Goal: Task Accomplishment & Management: Use online tool/utility

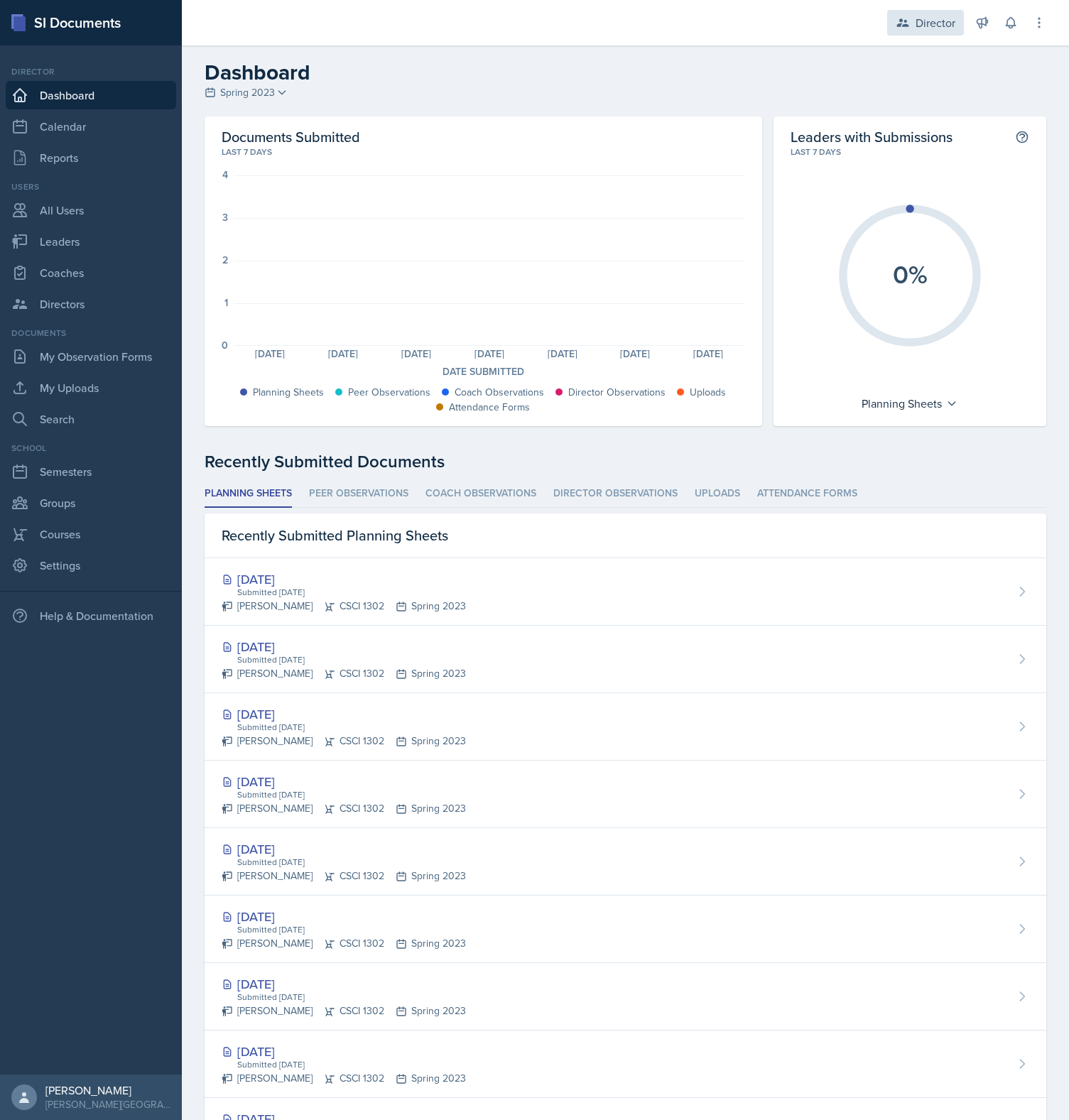
click at [911, 26] on div "Director" at bounding box center [926, 23] width 77 height 26
click at [859, 130] on button "Leader CSCI 1302 / Spring 2023" at bounding box center [895, 133] width 137 height 40
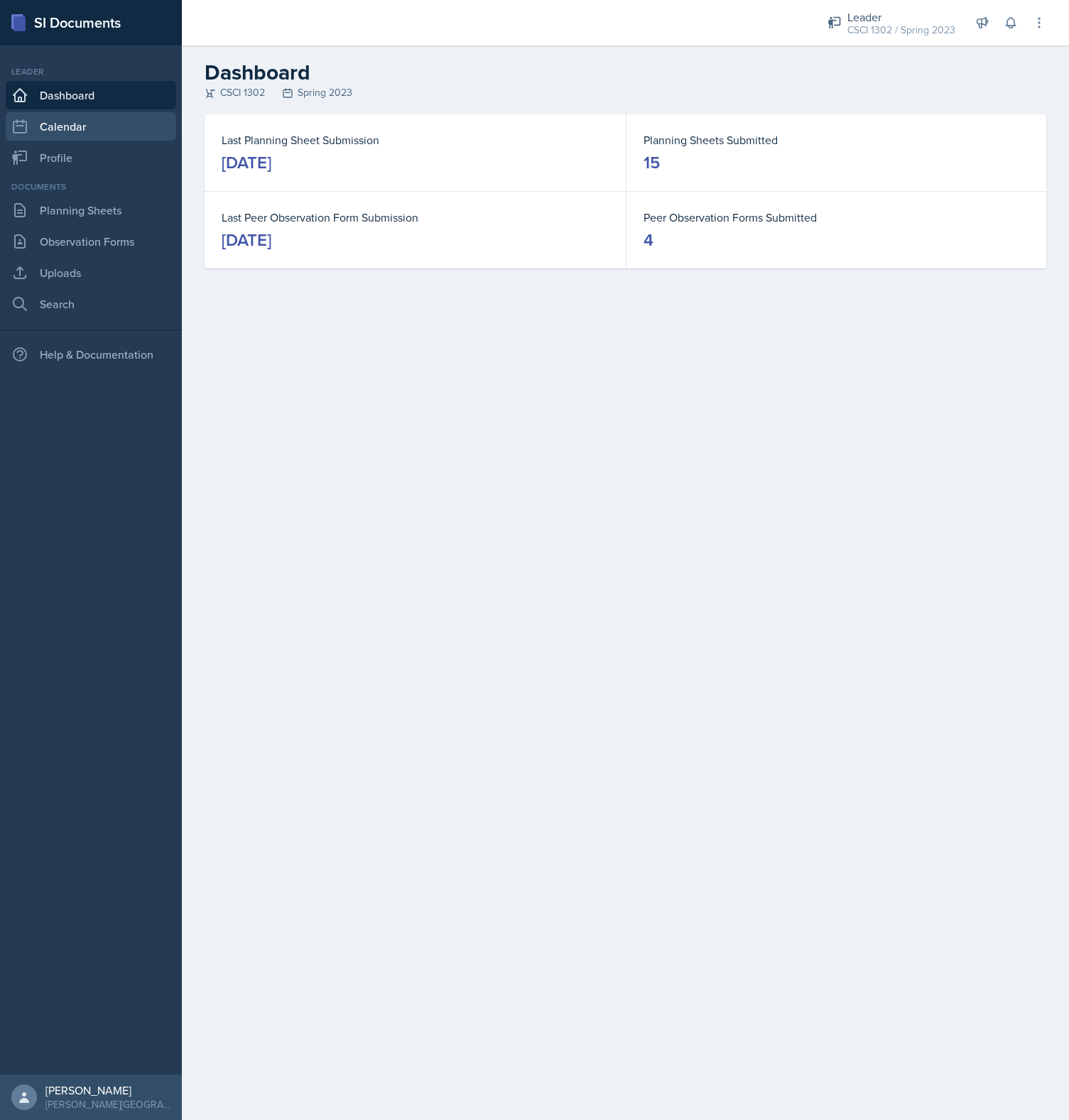
click at [82, 131] on link "Calendar" at bounding box center [90, 126] width 170 height 28
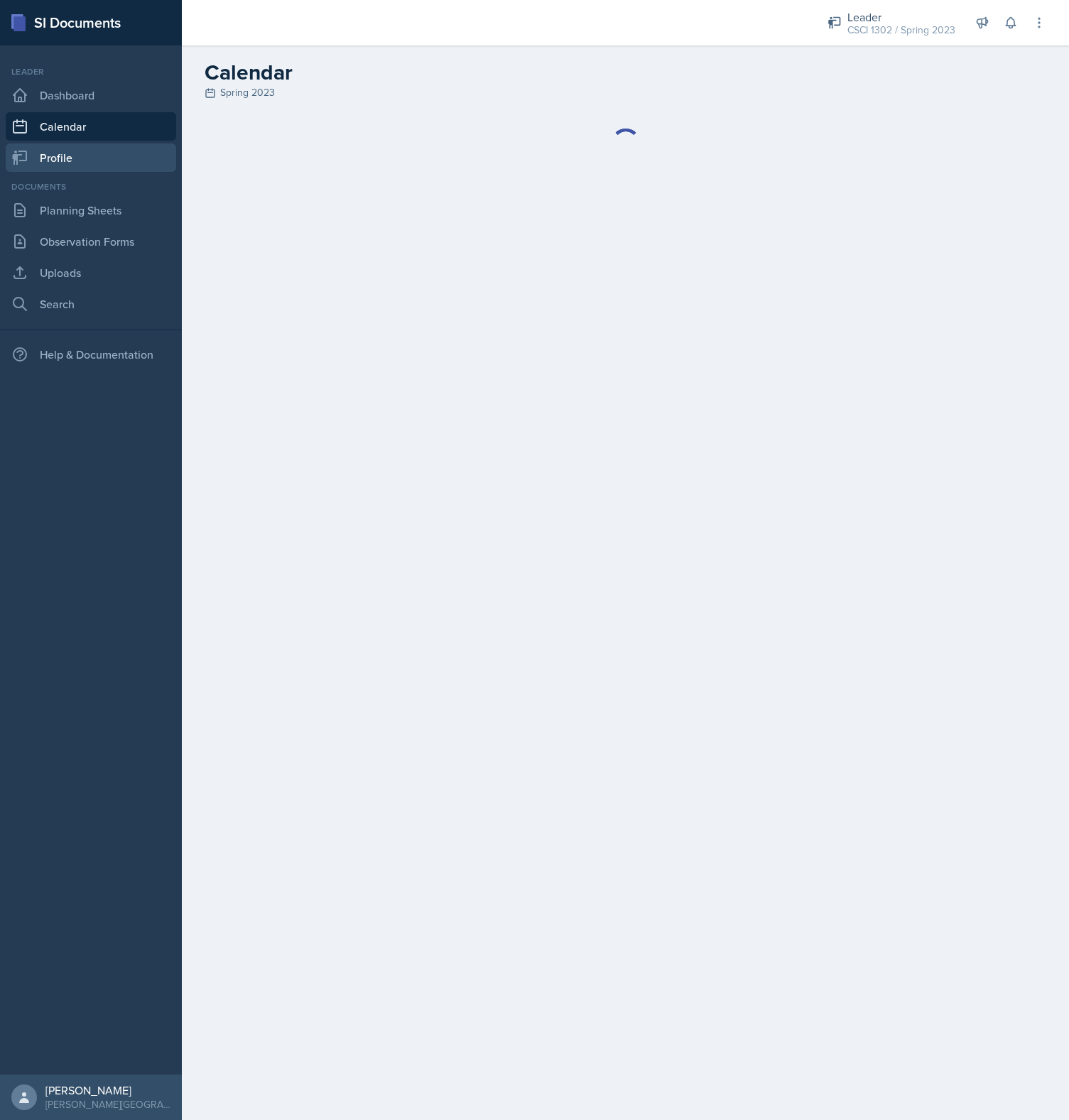
select select "6"
select select "PM"
select select "6"
select select "30"
select select "PM"
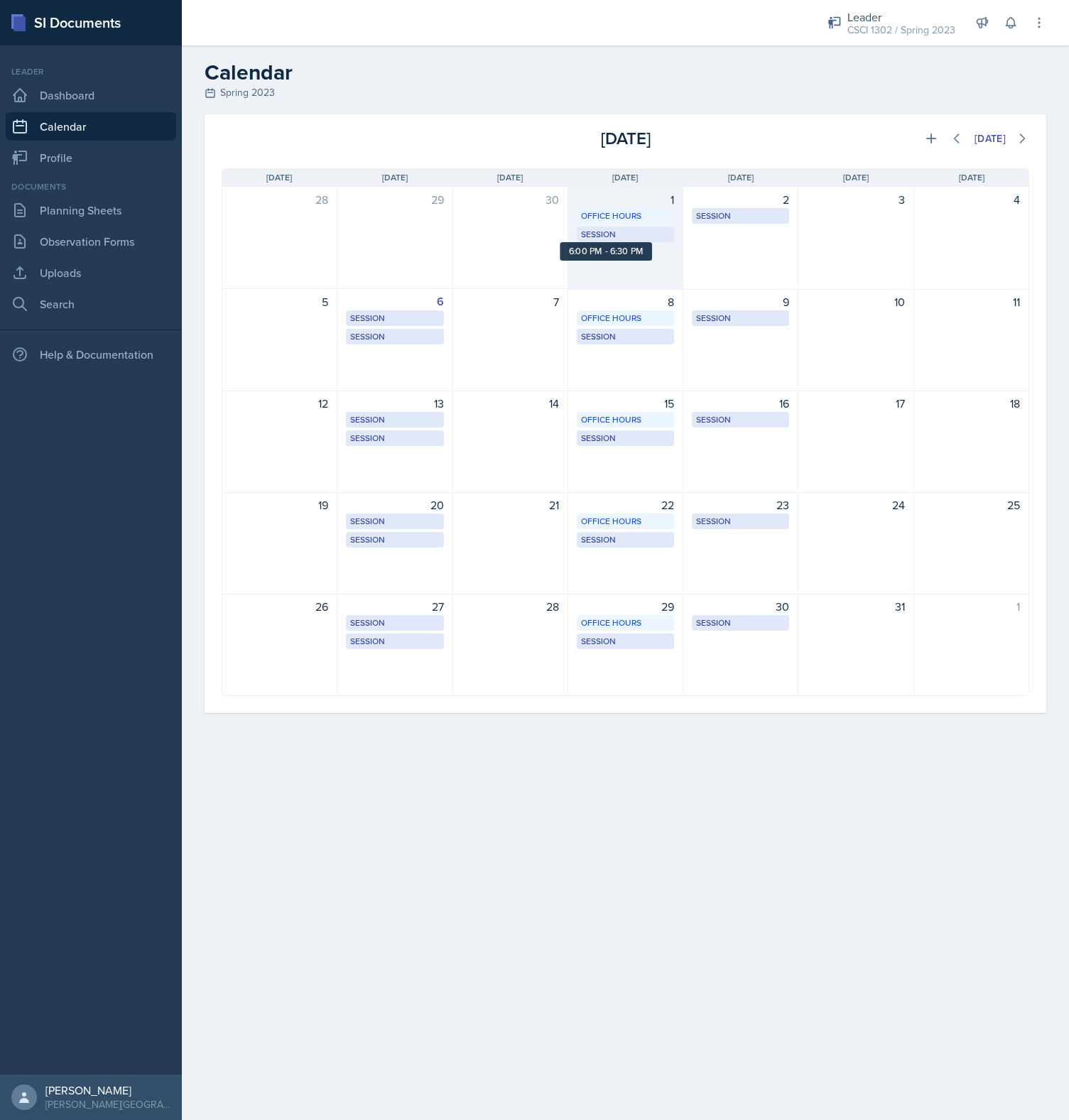
click at [600, 265] on div "1 Office Hours A&S 141 6:00 PM - 6:30 PM Session 6:00 PM - 6:30 PM" at bounding box center [625, 238] width 115 height 103
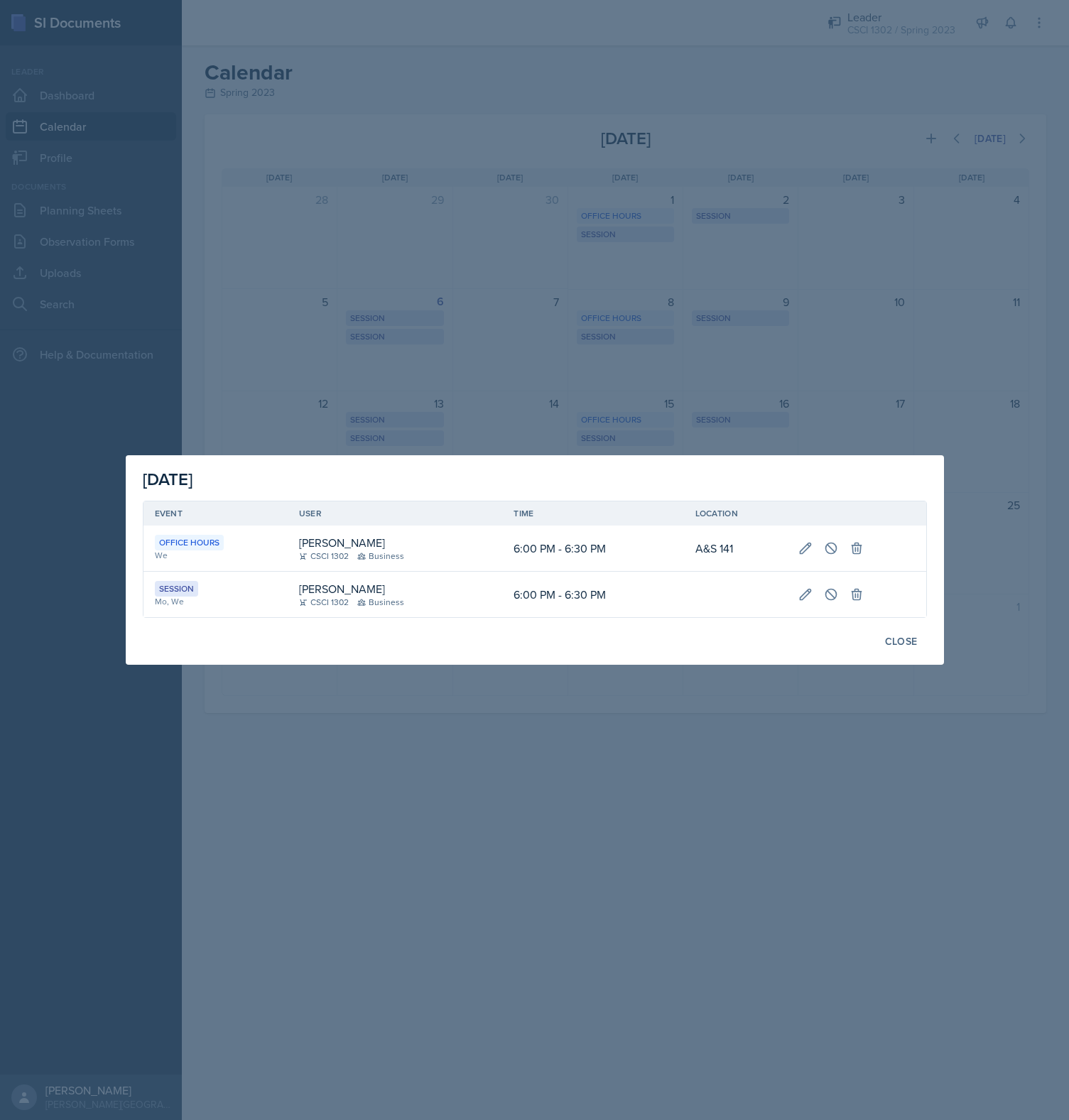
click at [832, 307] on div at bounding box center [534, 560] width 1069 height 1120
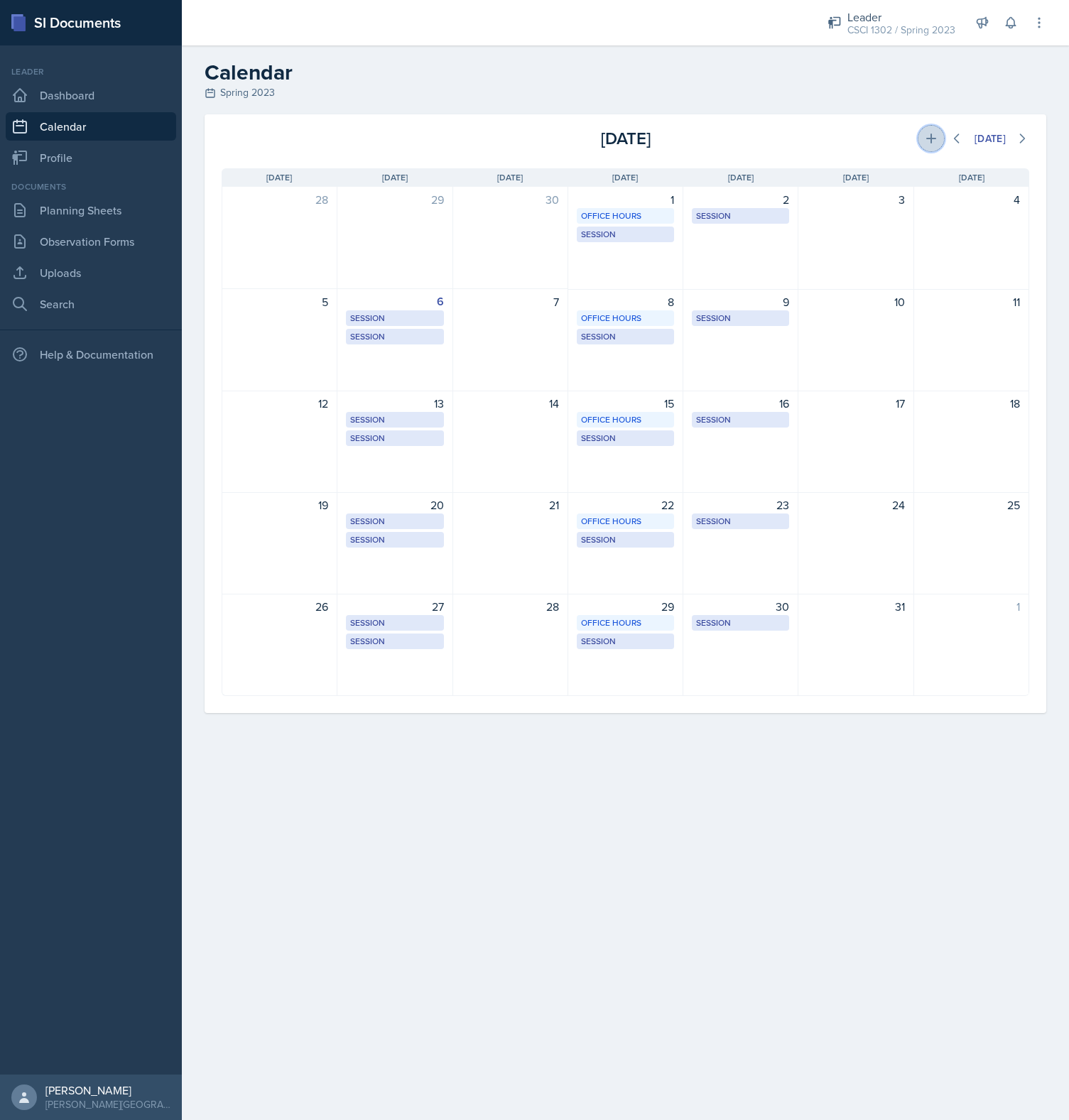
click at [931, 144] on icon at bounding box center [930, 139] width 14 height 14
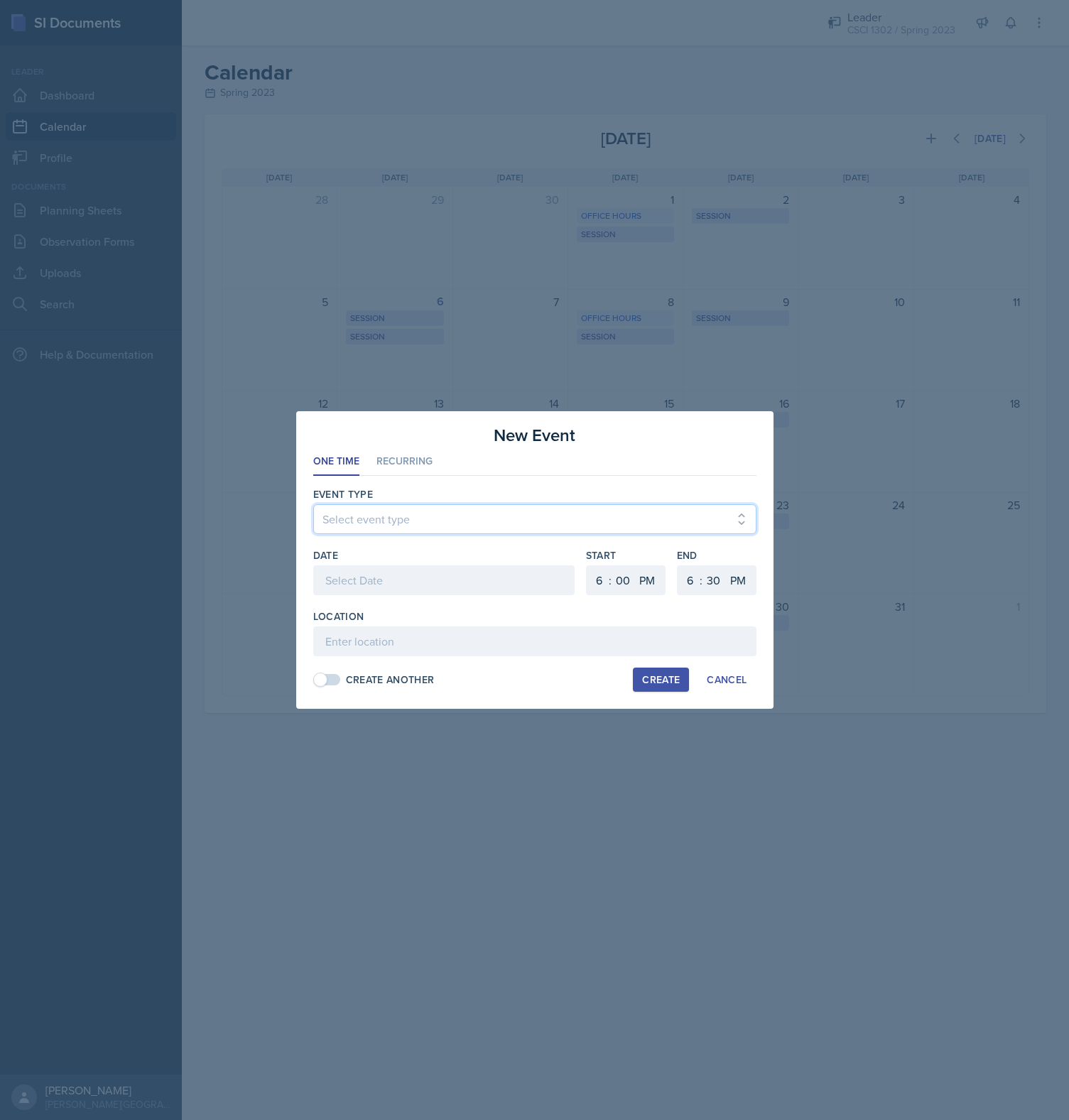
select select "764284ba-5936-42c9-be43-b7456682d1dc"
click option "Leader Observation" at bounding box center [0, 0] width 0 height 0
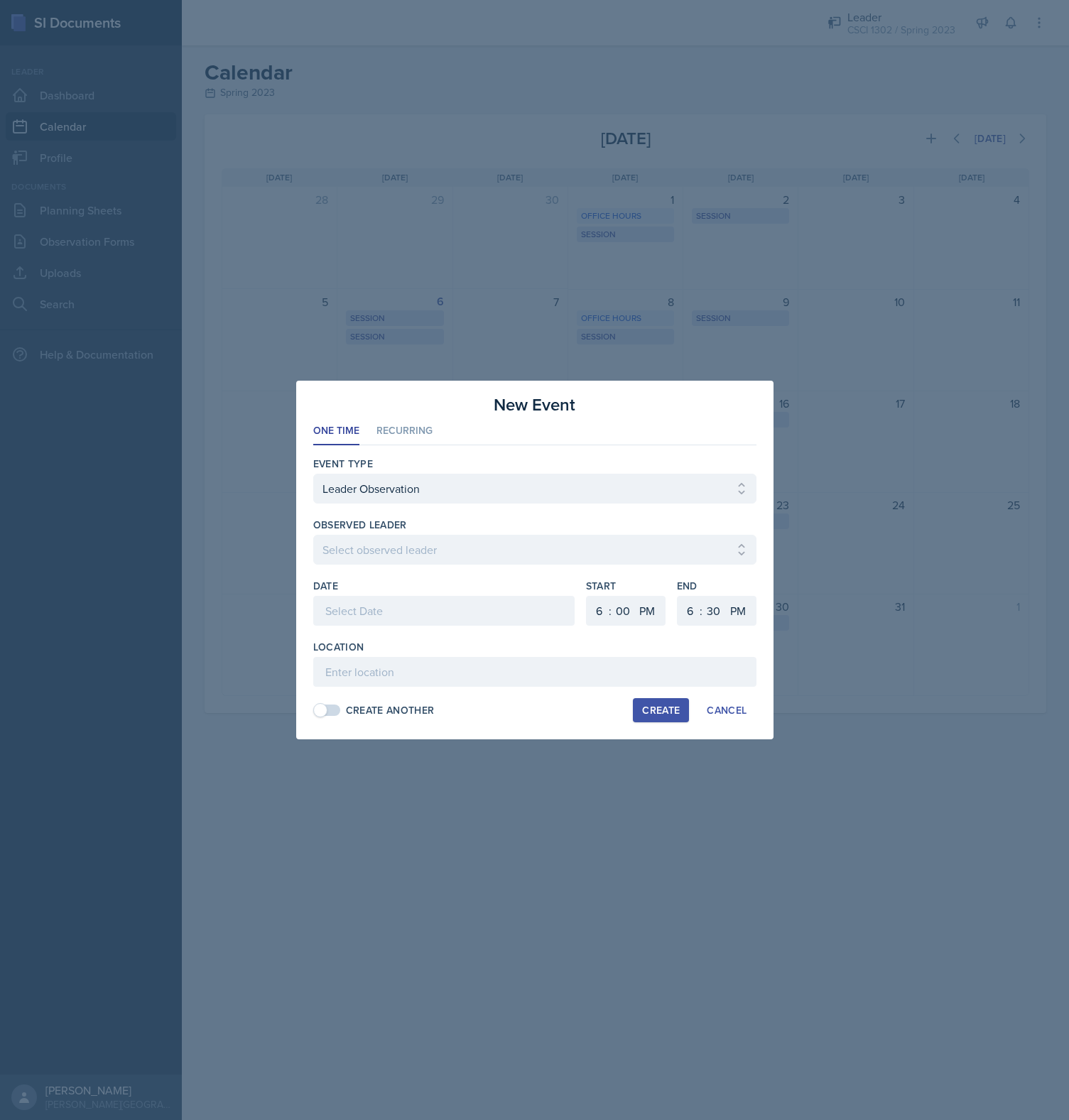
click at [265, 587] on div at bounding box center [534, 560] width 1069 height 1120
